Goal: Information Seeking & Learning: Learn about a topic

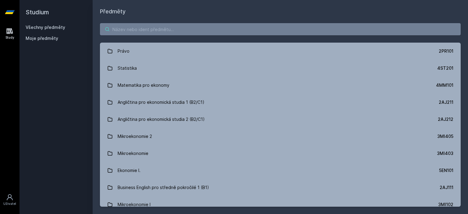
click at [162, 28] on input "search" at bounding box center [280, 29] width 361 height 12
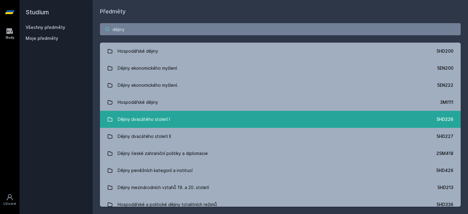
type input "dějiny"
click at [170, 116] on link "Dějiny dvacátého století I 5HD226" at bounding box center [280, 119] width 361 height 17
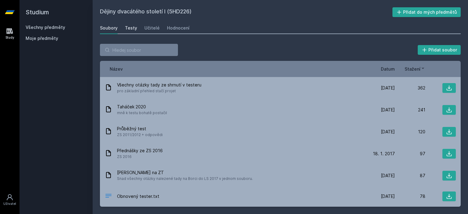
click at [126, 29] on div "Testy" at bounding box center [131, 28] width 12 height 6
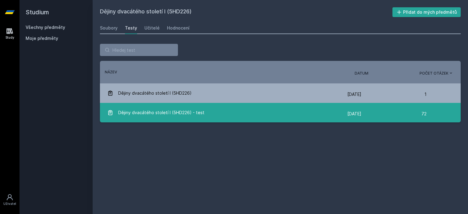
click at [190, 113] on span "Dějiny dvacátého století I (5HD226) - test" at bounding box center [161, 113] width 86 height 12
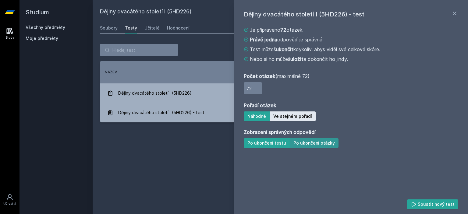
click at [317, 146] on button "Po ukončení otázky" at bounding box center [314, 143] width 49 height 10
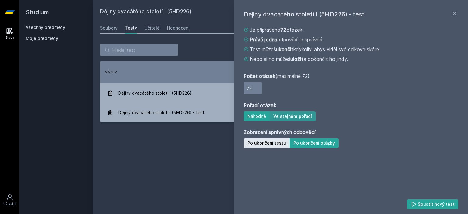
click at [306, 114] on button "Ve stejném pořadí" at bounding box center [293, 116] width 46 height 10
click at [449, 203] on button "Spustit nový test" at bounding box center [432, 205] width 51 height 10
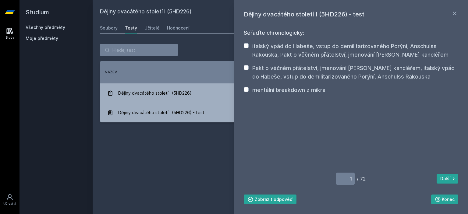
click at [303, 76] on label "Pakt o věčném přátelství, jmenování [PERSON_NAME] kancléřem, italský vpád do Ha…" at bounding box center [353, 72] width 202 height 15
click at [249, 70] on input "Pakt o věčném přátelství, jmenování [PERSON_NAME] kancléřem, italský vpád do Ha…" at bounding box center [246, 67] width 5 height 5
click at [303, 76] on label "Pakt o věčném přátelství, jmenování [PERSON_NAME] kancléřem, italský vpád do Ha…" at bounding box center [353, 72] width 202 height 15
click at [249, 70] on input "Pakt o věčném přátelství, jmenování [PERSON_NAME] kancléřem, italský vpád do Ha…" at bounding box center [246, 67] width 5 height 5
checkbox input "false"
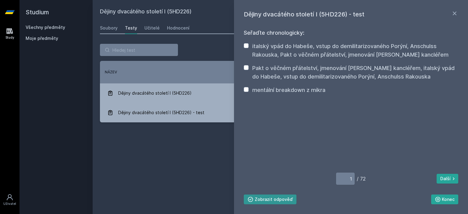
click at [274, 197] on button "Zobrazit odpověď" at bounding box center [270, 200] width 53 height 10
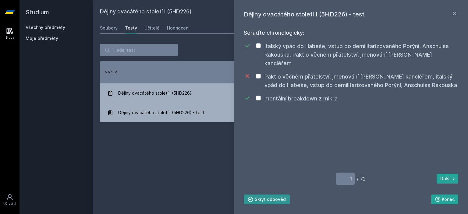
click at [274, 197] on button "Skrýt odpověď" at bounding box center [267, 200] width 46 height 10
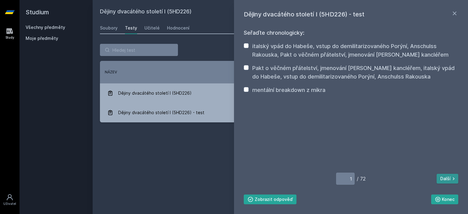
click at [445, 181] on button "Další" at bounding box center [448, 179] width 22 height 10
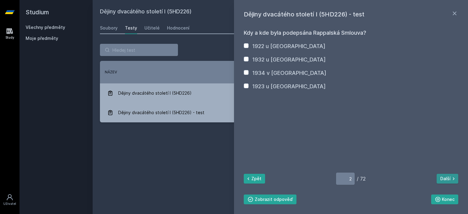
click at [448, 181] on button "Další" at bounding box center [448, 179] width 22 height 10
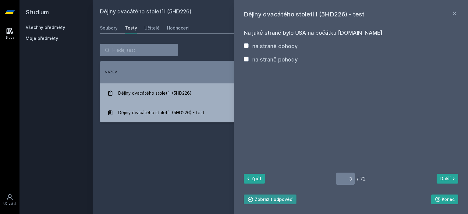
click at [281, 200] on button "Zobrazit odpověď" at bounding box center [270, 200] width 53 height 10
click at [281, 200] on button "Skrýt odpověď" at bounding box center [267, 200] width 46 height 10
click at [255, 182] on button "Zpět" at bounding box center [254, 179] width 21 height 10
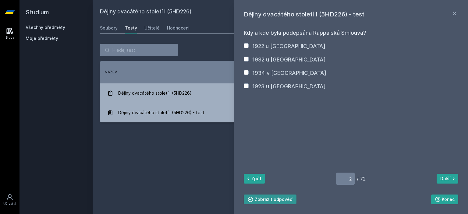
click at [269, 202] on button "Zobrazit odpověď" at bounding box center [270, 200] width 53 height 10
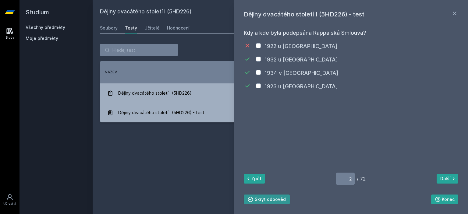
click at [271, 199] on button "Skrýt odpověď" at bounding box center [267, 200] width 46 height 10
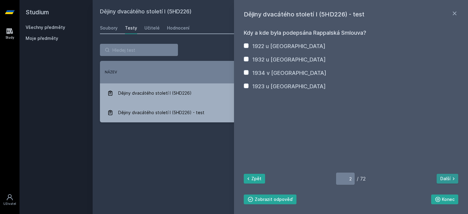
click at [451, 176] on icon at bounding box center [454, 179] width 6 height 6
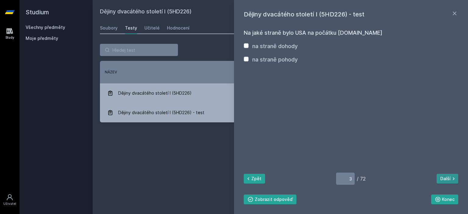
click at [445, 179] on button "Další" at bounding box center [448, 179] width 22 height 10
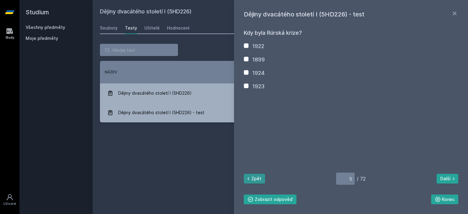
click at [262, 176] on button "Zpět" at bounding box center [254, 179] width 21 height 10
click at [454, 179] on icon at bounding box center [454, 179] width 6 height 6
click at [454, 179] on icon at bounding box center [454, 179] width 2 height 3
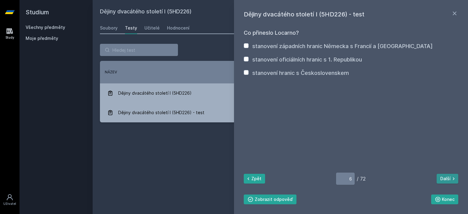
click at [450, 176] on button "Další" at bounding box center [448, 179] width 22 height 10
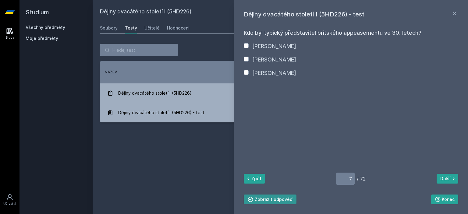
click at [274, 198] on button "Zobrazit odpověď" at bounding box center [270, 200] width 53 height 10
click at [274, 198] on button "Skrýt odpověď" at bounding box center [267, 200] width 46 height 10
click at [261, 183] on button "Zpět" at bounding box center [254, 179] width 21 height 10
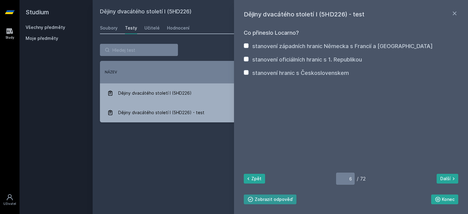
click at [269, 201] on button "Zobrazit odpověď" at bounding box center [270, 200] width 53 height 10
click at [269, 201] on button "Skrýt odpověď" at bounding box center [267, 200] width 46 height 10
click at [451, 179] on icon at bounding box center [454, 179] width 6 height 6
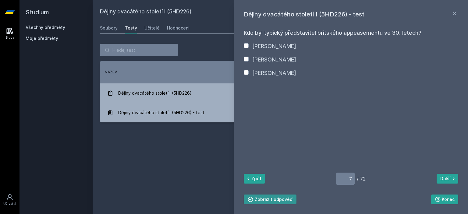
click at [278, 197] on button "Zobrazit odpověď" at bounding box center [270, 200] width 53 height 10
click at [278, 199] on button "Skrýt odpověď" at bounding box center [267, 200] width 46 height 10
click at [445, 178] on button "Další" at bounding box center [448, 179] width 22 height 10
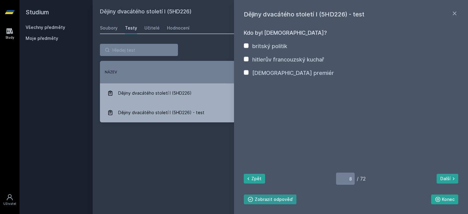
click at [283, 197] on button "Zobrazit odpověď" at bounding box center [270, 200] width 53 height 10
click at [283, 197] on button "Skrýt odpověď" at bounding box center [267, 200] width 46 height 10
click at [441, 176] on button "Další" at bounding box center [448, 179] width 22 height 10
click at [289, 200] on button "Zobrazit odpověď" at bounding box center [270, 200] width 53 height 10
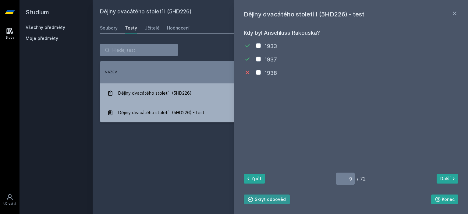
click at [289, 200] on div "Zpět 9 / 72 Další [GEOGRAPHIC_DATA] Skrýt odpověď" at bounding box center [351, 189] width 214 height 32
click at [276, 203] on button "Skrýt odpověď" at bounding box center [267, 200] width 46 height 10
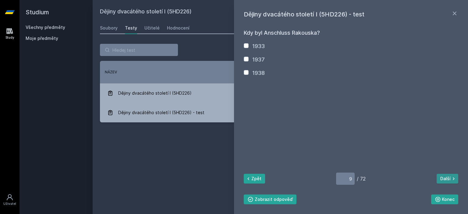
click at [445, 180] on button "Další" at bounding box center [448, 179] width 22 height 10
click at [287, 198] on button "Zobrazit odpověď" at bounding box center [270, 200] width 53 height 10
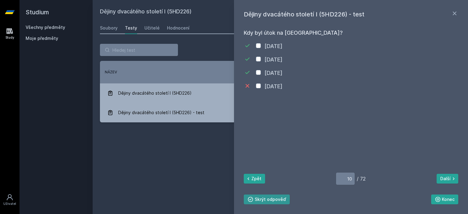
click at [287, 198] on button "Skrýt odpověď" at bounding box center [267, 200] width 46 height 10
click at [275, 201] on button "Zobrazit odpověď" at bounding box center [270, 200] width 53 height 10
click at [446, 175] on button "Další" at bounding box center [448, 179] width 22 height 10
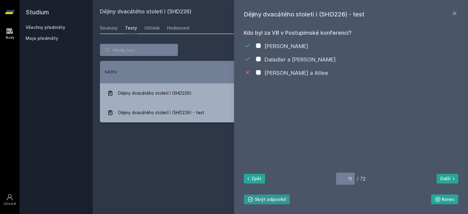
click at [279, 199] on button "Skrýt odpověď" at bounding box center [267, 200] width 46 height 10
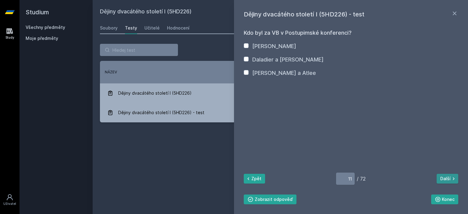
click at [451, 175] on button "Další" at bounding box center [448, 179] width 22 height 10
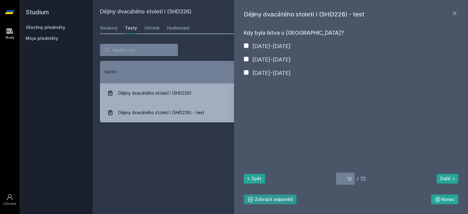
click at [285, 197] on button "Zobrazit odpověď" at bounding box center [270, 200] width 53 height 10
click at [285, 197] on button "Skrýt odpověď" at bounding box center [267, 200] width 46 height 10
click at [452, 180] on icon at bounding box center [454, 179] width 6 height 6
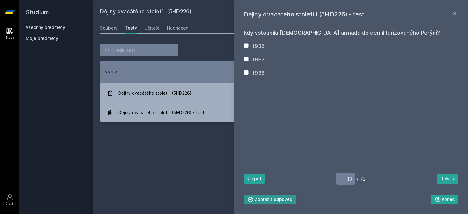
click at [281, 198] on button "Zobrazit odpověď" at bounding box center [270, 200] width 53 height 10
click at [281, 198] on button "Skrýt odpověď" at bounding box center [267, 200] width 46 height 10
click at [445, 176] on button "Další" at bounding box center [448, 179] width 22 height 10
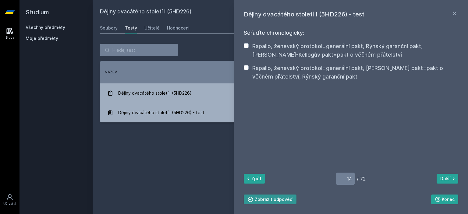
click at [279, 198] on button "Zobrazit odpověď" at bounding box center [270, 200] width 53 height 10
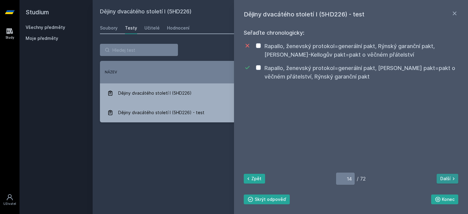
click at [448, 181] on button "Další" at bounding box center [448, 179] width 22 height 10
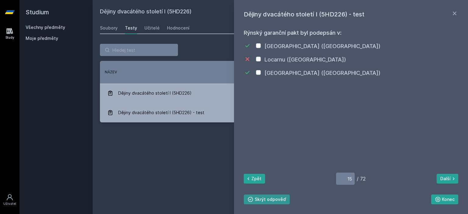
click at [271, 201] on button "Skrýt odpověď" at bounding box center [267, 200] width 46 height 10
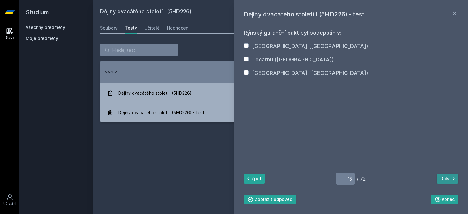
click at [447, 181] on button "Další" at bounding box center [448, 179] width 22 height 10
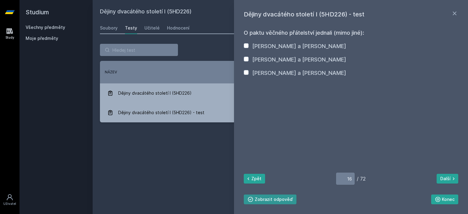
click at [281, 200] on button "Zobrazit odpověď" at bounding box center [270, 200] width 53 height 10
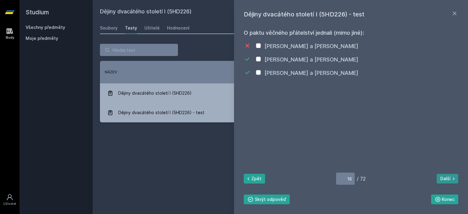
click at [450, 179] on button "Další" at bounding box center [448, 179] width 22 height 10
click at [451, 184] on button "Další" at bounding box center [448, 179] width 22 height 10
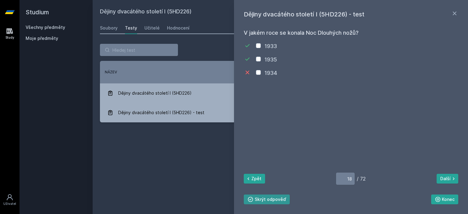
click at [276, 197] on button "Skrýt odpověď" at bounding box center [267, 200] width 46 height 10
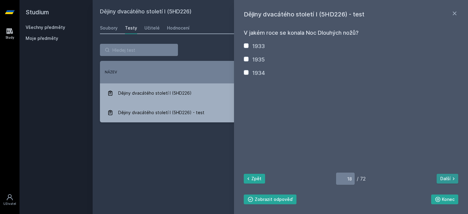
click at [448, 177] on button "Další" at bounding box center [448, 179] width 22 height 10
click at [281, 196] on button "Zobrazit odpověď" at bounding box center [270, 200] width 53 height 10
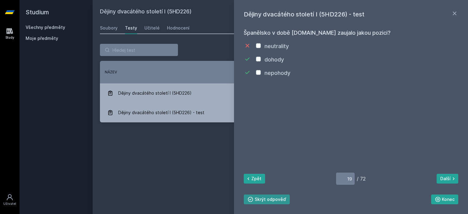
click at [281, 197] on button "Skrýt odpověď" at bounding box center [267, 200] width 46 height 10
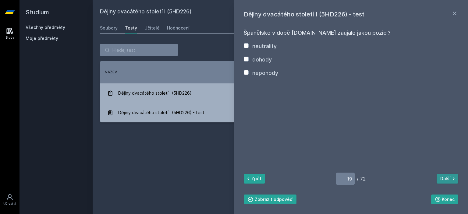
click at [457, 179] on button "Další" at bounding box center [448, 179] width 22 height 10
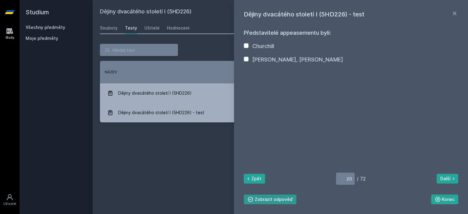
click at [281, 197] on button "Zobrazit odpověď" at bounding box center [270, 200] width 53 height 10
click at [281, 197] on button "Skrýt odpověď" at bounding box center [267, 200] width 46 height 10
click at [446, 180] on button "Další" at bounding box center [448, 179] width 22 height 10
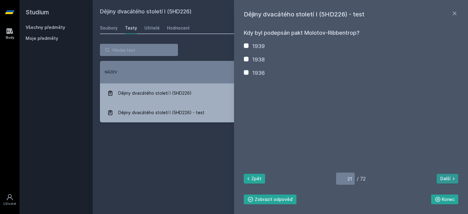
click at [456, 179] on icon at bounding box center [454, 179] width 6 height 6
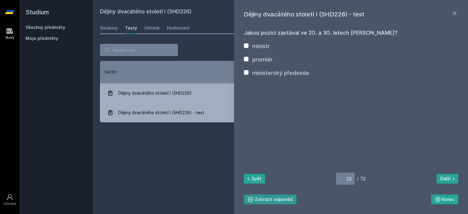
click at [281, 200] on button "Zobrazit odpověď" at bounding box center [270, 200] width 53 height 10
click at [281, 199] on button "Skrýt odpověď" at bounding box center [267, 200] width 46 height 10
click at [445, 180] on button "Další" at bounding box center [448, 179] width 22 height 10
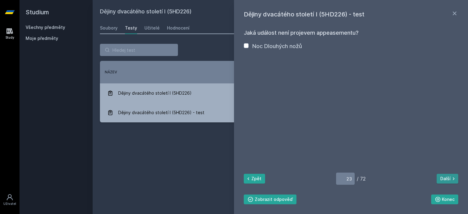
click at [445, 180] on button "Další" at bounding box center [448, 179] width 22 height 10
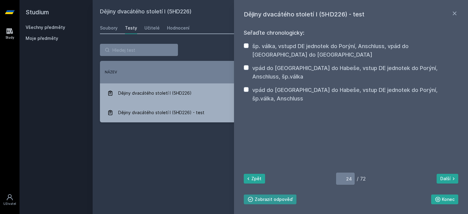
click at [275, 196] on button "Zobrazit odpověď" at bounding box center [270, 200] width 53 height 10
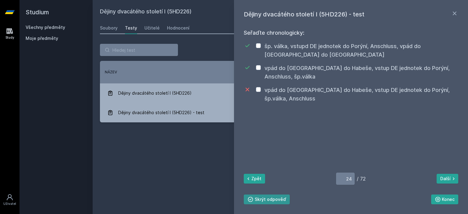
click at [275, 196] on button "Skrýt odpověď" at bounding box center [267, 200] width 46 height 10
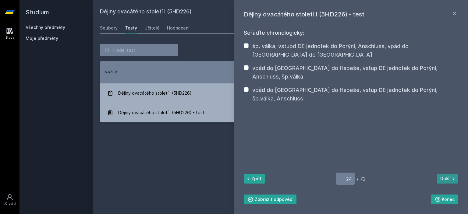
click at [446, 179] on button "Další" at bounding box center [448, 179] width 22 height 10
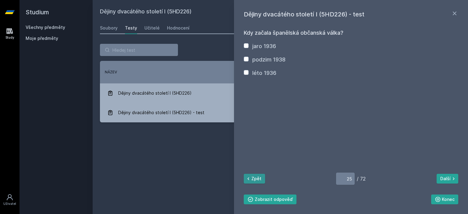
click at [262, 181] on button "Zpět" at bounding box center [254, 179] width 21 height 10
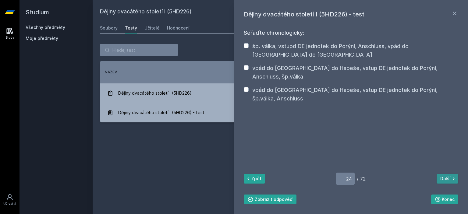
click at [448, 175] on button "Další" at bounding box center [448, 179] width 22 height 10
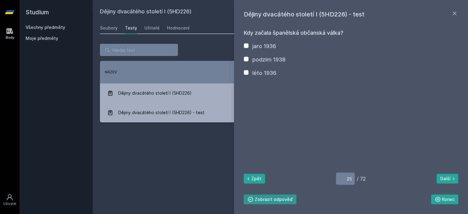
click at [277, 201] on button "Zobrazit odpověď" at bounding box center [270, 200] width 53 height 10
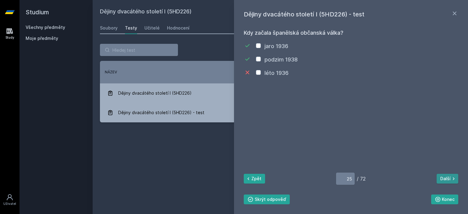
click at [440, 178] on button "Další" at bounding box center [448, 179] width 22 height 10
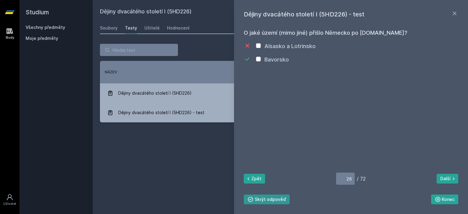
click at [283, 199] on button "Skrýt odpověď" at bounding box center [267, 200] width 46 height 10
click at [452, 176] on icon at bounding box center [454, 179] width 6 height 6
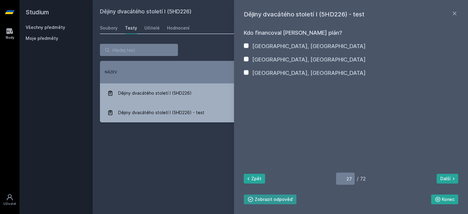
click at [288, 202] on button "Zobrazit odpověď" at bounding box center [270, 200] width 53 height 10
click at [288, 202] on button "Skrýt odpověď" at bounding box center [267, 200] width 46 height 10
click at [449, 178] on button "Další" at bounding box center [448, 179] width 22 height 10
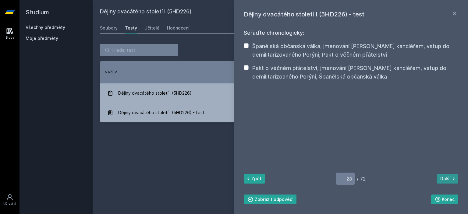
click at [449, 178] on button "Další" at bounding box center [448, 179] width 22 height 10
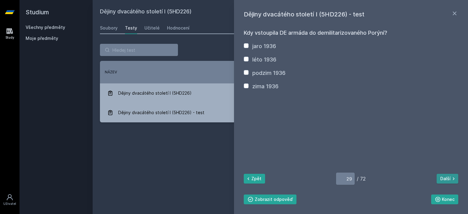
click at [449, 178] on button "Další" at bounding box center [448, 179] width 22 height 10
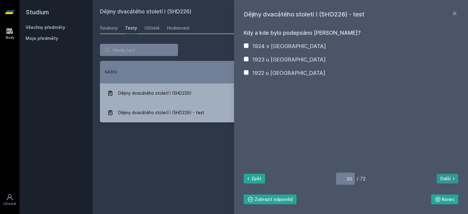
click at [449, 178] on button "Další" at bounding box center [448, 179] width 22 height 10
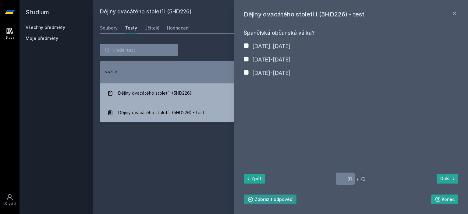
click at [276, 200] on button "Zobrazit odpověď" at bounding box center [270, 200] width 53 height 10
click at [276, 200] on button "Skrýt odpověď" at bounding box center [267, 200] width 46 height 10
click at [454, 184] on div "Zpět 31 / 72 Další [GEOGRAPHIC_DATA] Zobrazit odpověď" at bounding box center [351, 189] width 214 height 32
click at [451, 181] on icon at bounding box center [454, 179] width 6 height 6
click at [261, 201] on button "Zobrazit odpověď" at bounding box center [270, 200] width 53 height 10
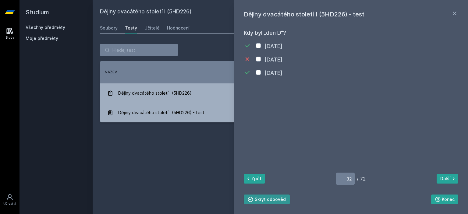
click at [265, 201] on button "Skrýt odpověď" at bounding box center [267, 200] width 46 height 10
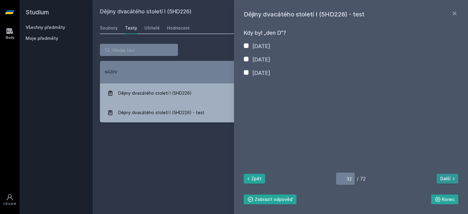
click at [449, 184] on button "Další" at bounding box center [448, 179] width 22 height 10
type input "33"
click at [284, 193] on div "Zpět 33 / 72 Další [GEOGRAPHIC_DATA] Zobrazit odpověď" at bounding box center [351, 189] width 214 height 32
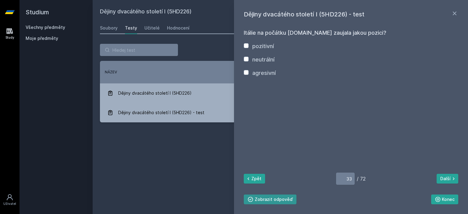
click at [283, 197] on button "Zobrazit odpověď" at bounding box center [270, 200] width 53 height 10
click at [283, 198] on button "Skrýt odpověď" at bounding box center [267, 200] width 46 height 10
